Goal: Task Accomplishment & Management: Use online tool/utility

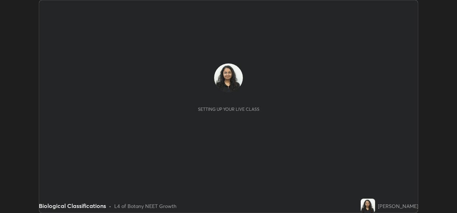
scroll to position [213, 456]
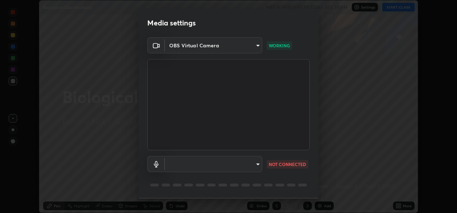
click at [254, 45] on body "Erase all Biological Classifications WAS SCHEDULED TO START AT 5:30 PM Settings…" at bounding box center [228, 106] width 457 height 213
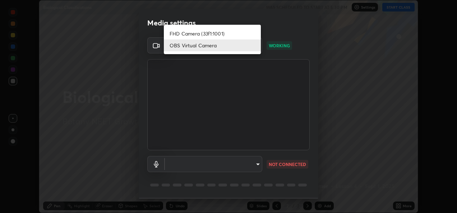
click at [236, 33] on li "FHD Camera (33f1:1001)" at bounding box center [212, 34] width 97 height 12
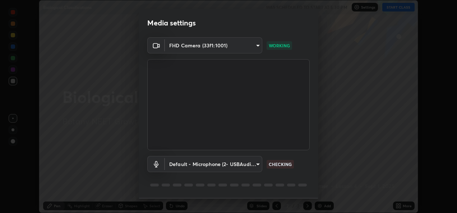
click at [256, 47] on body "Erase all Biological Classifications WAS SCHEDULED TO START AT 5:30 PM Settings…" at bounding box center [228, 106] width 457 height 213
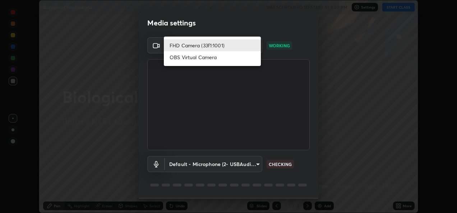
click at [223, 57] on li "OBS Virtual Camera" at bounding box center [212, 57] width 97 height 12
type input "ee2a92382323dddff9e14c47c7ba8d9bd32a5da8fb7b5c2874871b4be8955f9c"
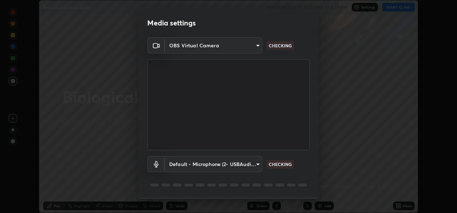
click at [257, 164] on body "Erase all Biological Classifications WAS SCHEDULED TO START AT 5:30 PM Settings…" at bounding box center [228, 106] width 457 height 213
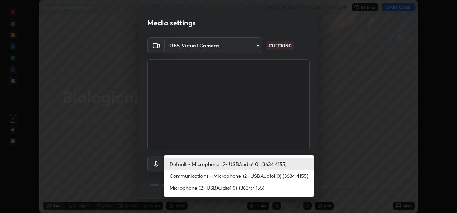
click at [247, 164] on li "Default - Microphone (2- USBAudio1.0) (3634:4155)" at bounding box center [239, 164] width 150 height 12
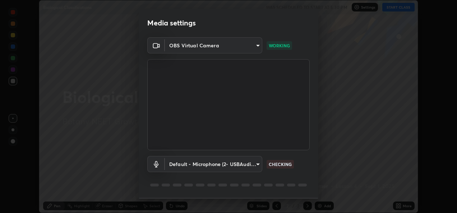
click at [254, 166] on body "Erase all Biological Classifications WAS SCHEDULED TO START AT 5:30 PM Settings…" at bounding box center [228, 106] width 457 height 213
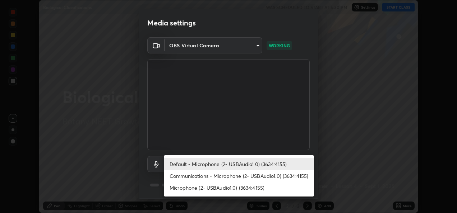
click at [254, 176] on li "Communications - Microphone (2- USBAudio1.0) (3634:4155)" at bounding box center [239, 176] width 150 height 12
type input "communications"
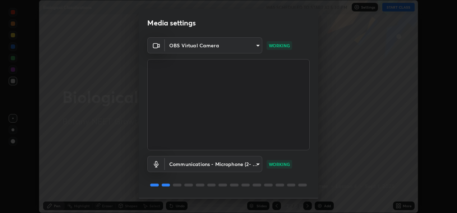
scroll to position [22, 0]
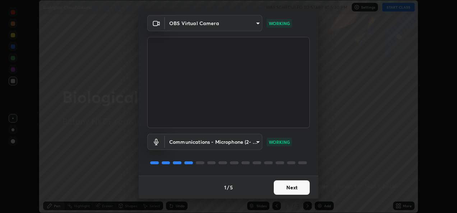
click at [291, 187] on button "Next" at bounding box center [292, 188] width 36 height 14
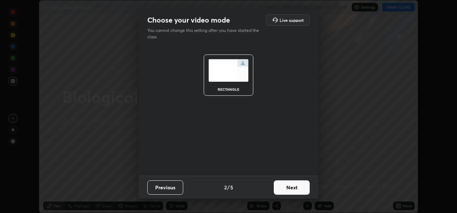
click at [288, 185] on button "Next" at bounding box center [292, 188] width 36 height 14
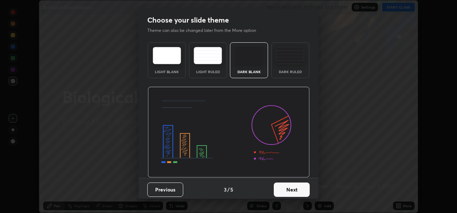
click at [290, 187] on button "Next" at bounding box center [292, 190] width 36 height 14
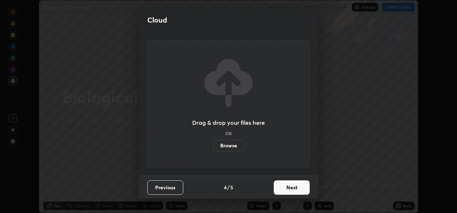
click at [233, 145] on label "Browse" at bounding box center [229, 145] width 32 height 11
click at [213, 145] on input "Browse" at bounding box center [213, 145] width 0 height 11
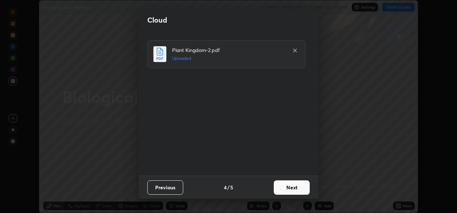
click at [288, 188] on button "Next" at bounding box center [292, 188] width 36 height 14
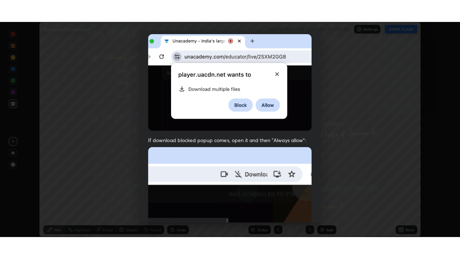
scroll to position [169, 0]
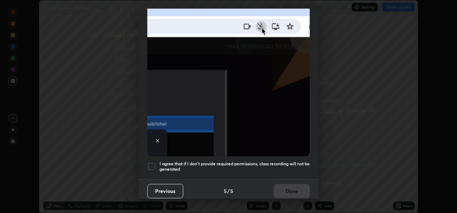
click at [152, 162] on div at bounding box center [151, 166] width 9 height 9
click at [282, 186] on button "Done" at bounding box center [292, 191] width 36 height 14
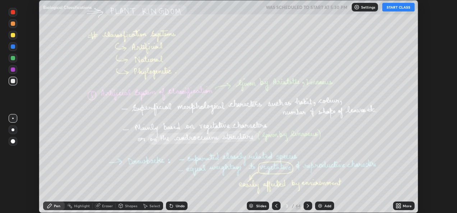
click at [391, 10] on button "START CLASS" at bounding box center [398, 7] width 32 height 9
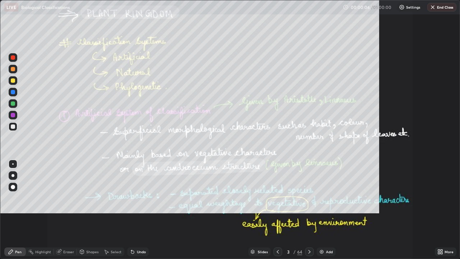
scroll to position [259, 460]
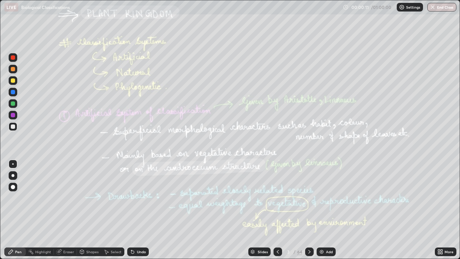
click at [262, 213] on div "Slides" at bounding box center [262, 252] width 10 height 4
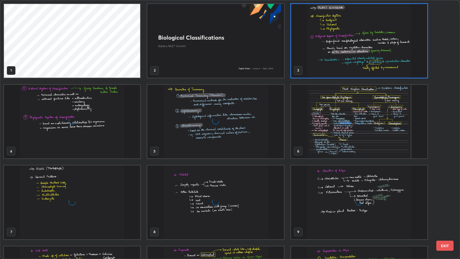
scroll to position [256, 455]
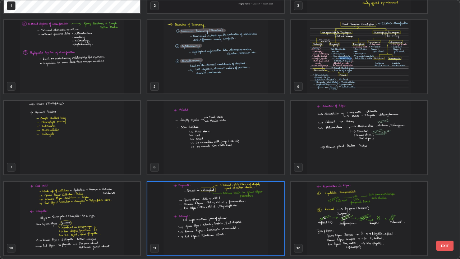
click at [441, 213] on button "EXIT" at bounding box center [444, 245] width 17 height 10
